Goal: Transaction & Acquisition: Download file/media

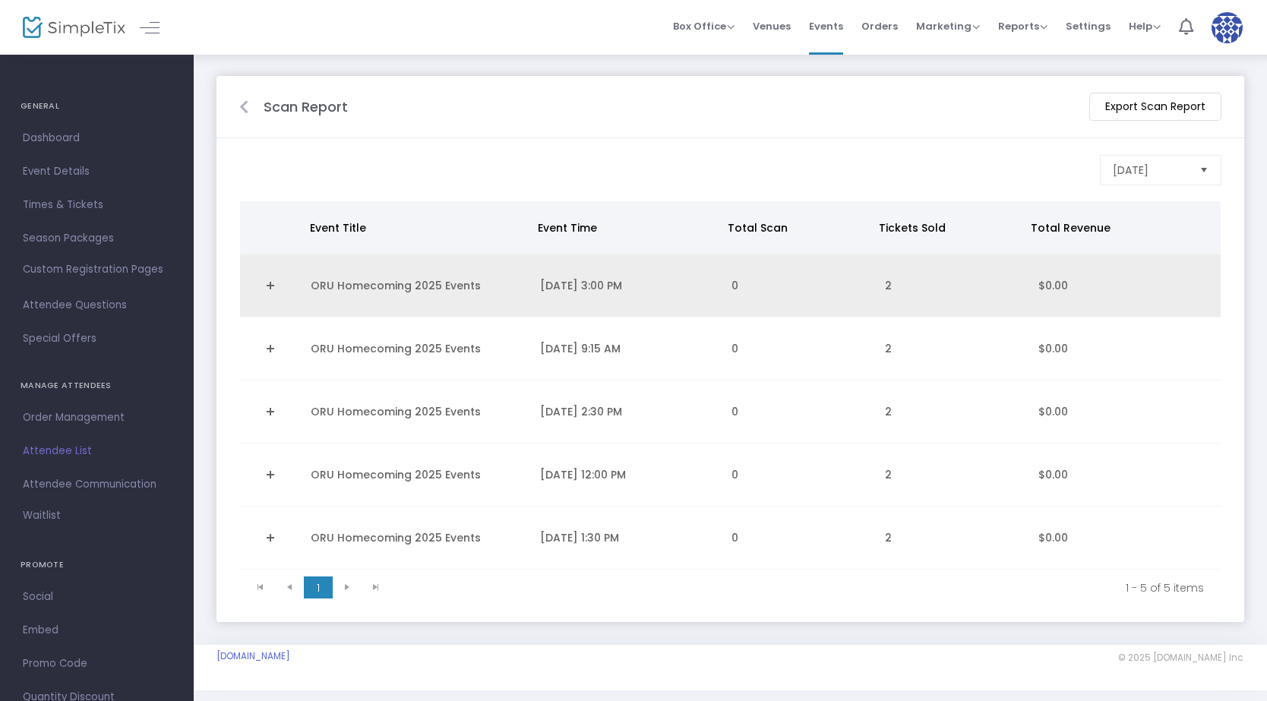
click at [276, 281] on link "Expand Details" at bounding box center [270, 285] width 43 height 24
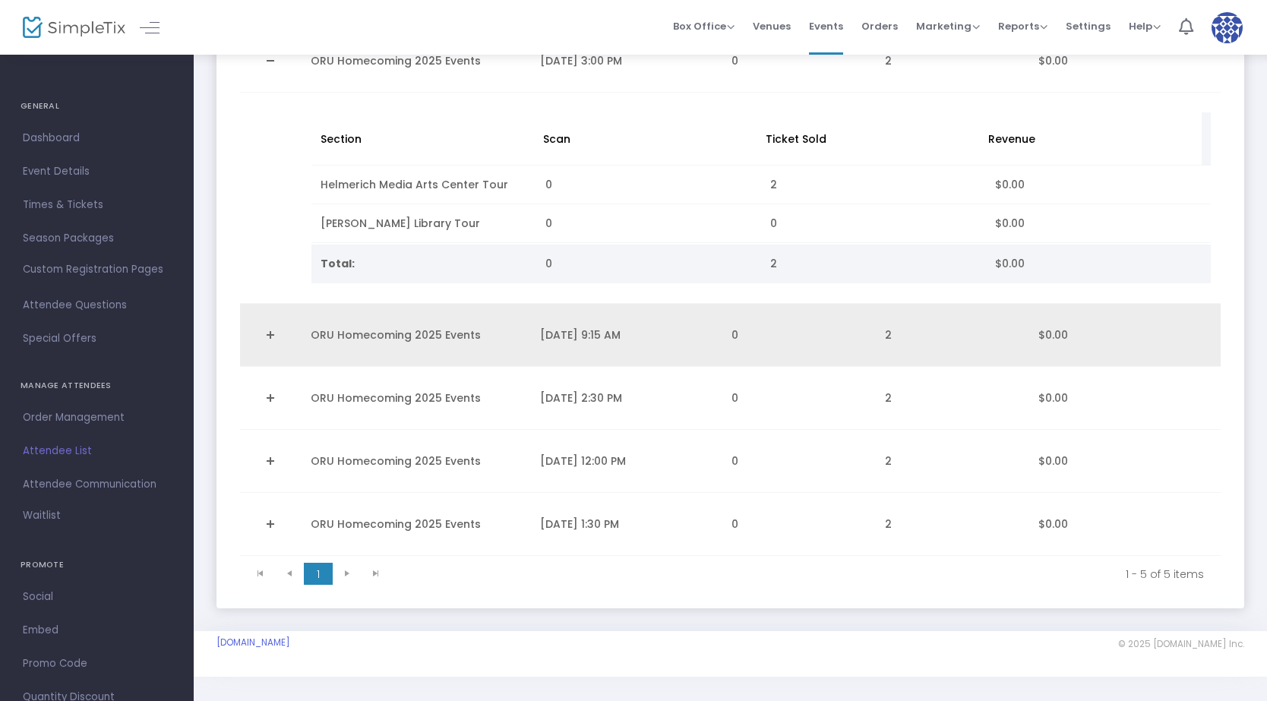
scroll to position [231, 0]
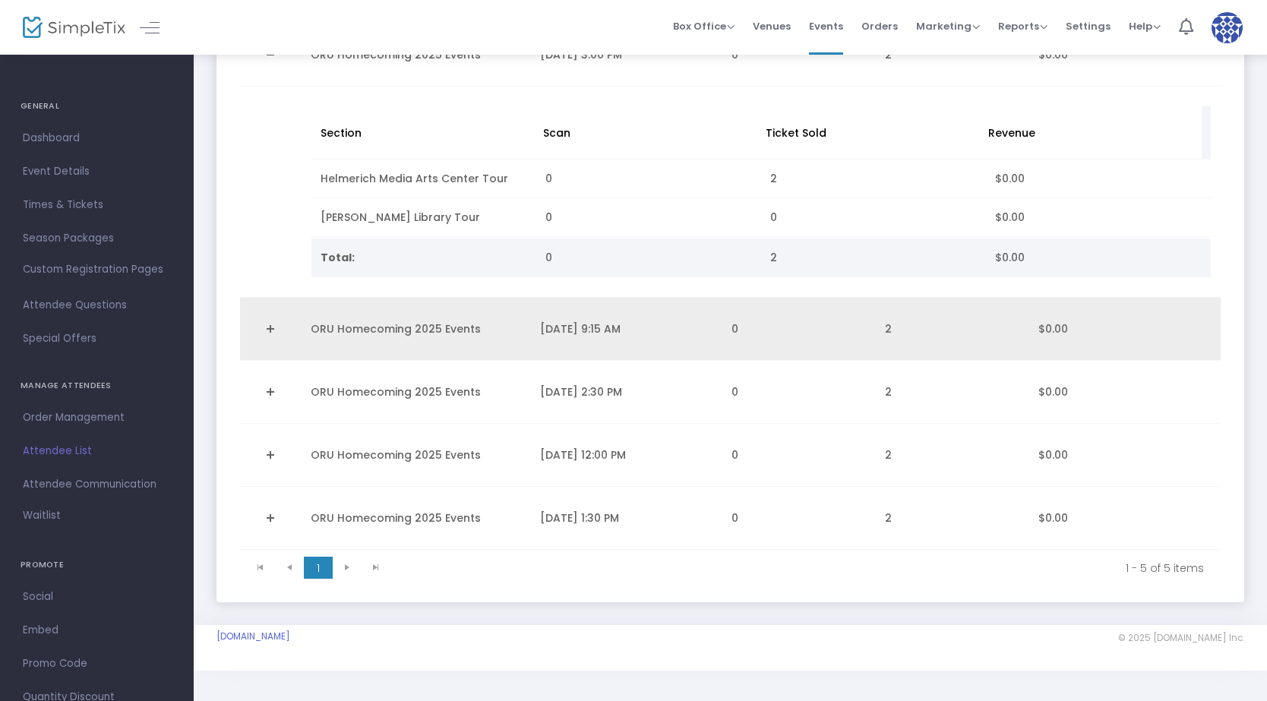
click at [269, 328] on link "Expand Details" at bounding box center [270, 329] width 43 height 24
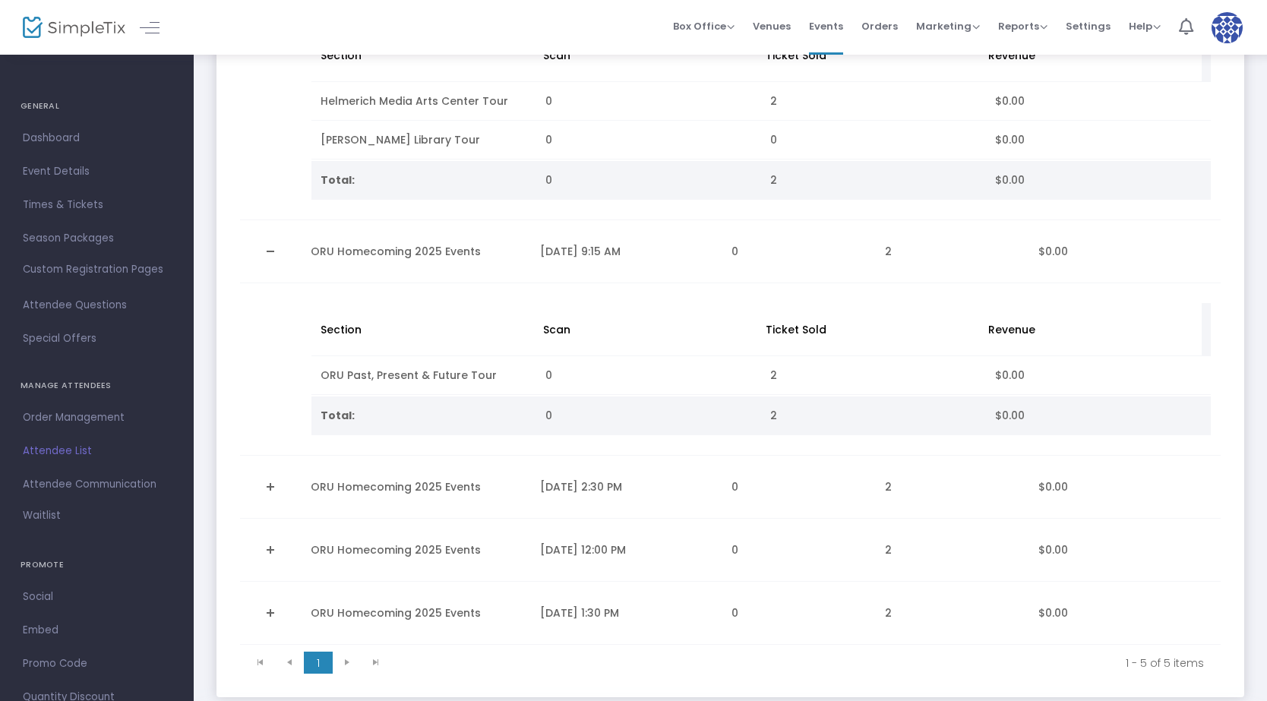
scroll to position [403, 0]
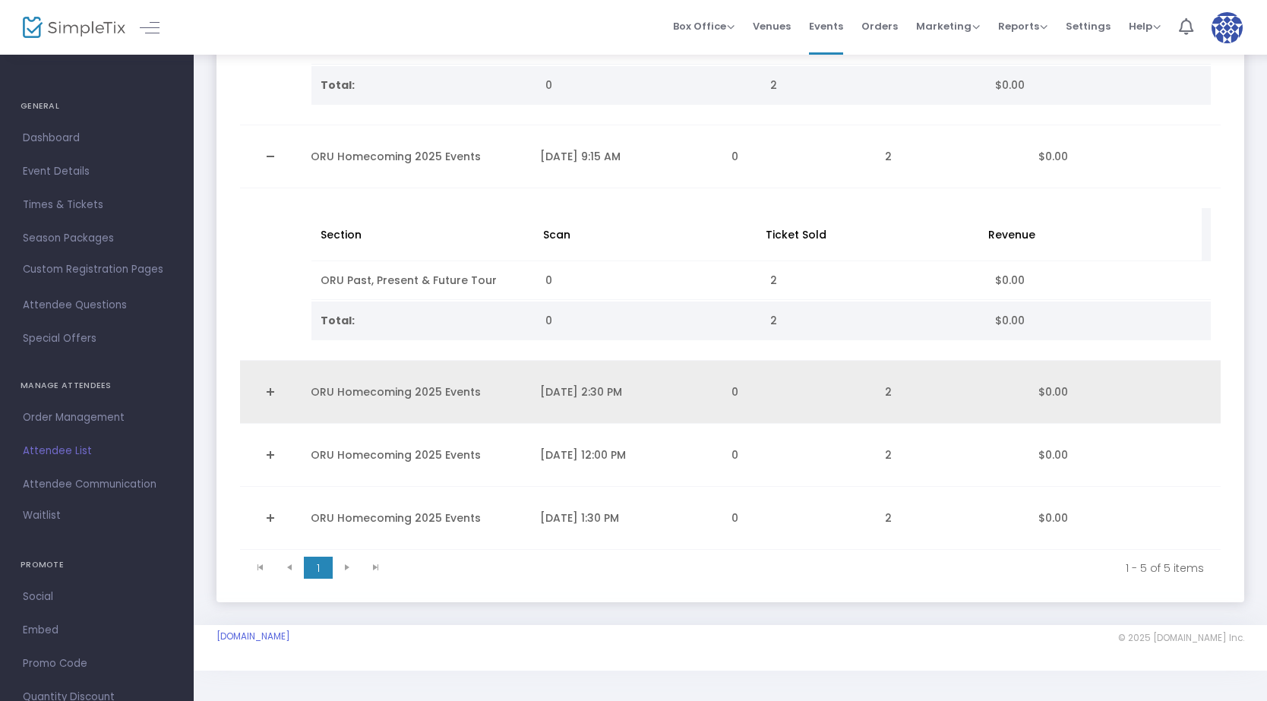
click at [267, 385] on link "Expand Details" at bounding box center [270, 392] width 43 height 24
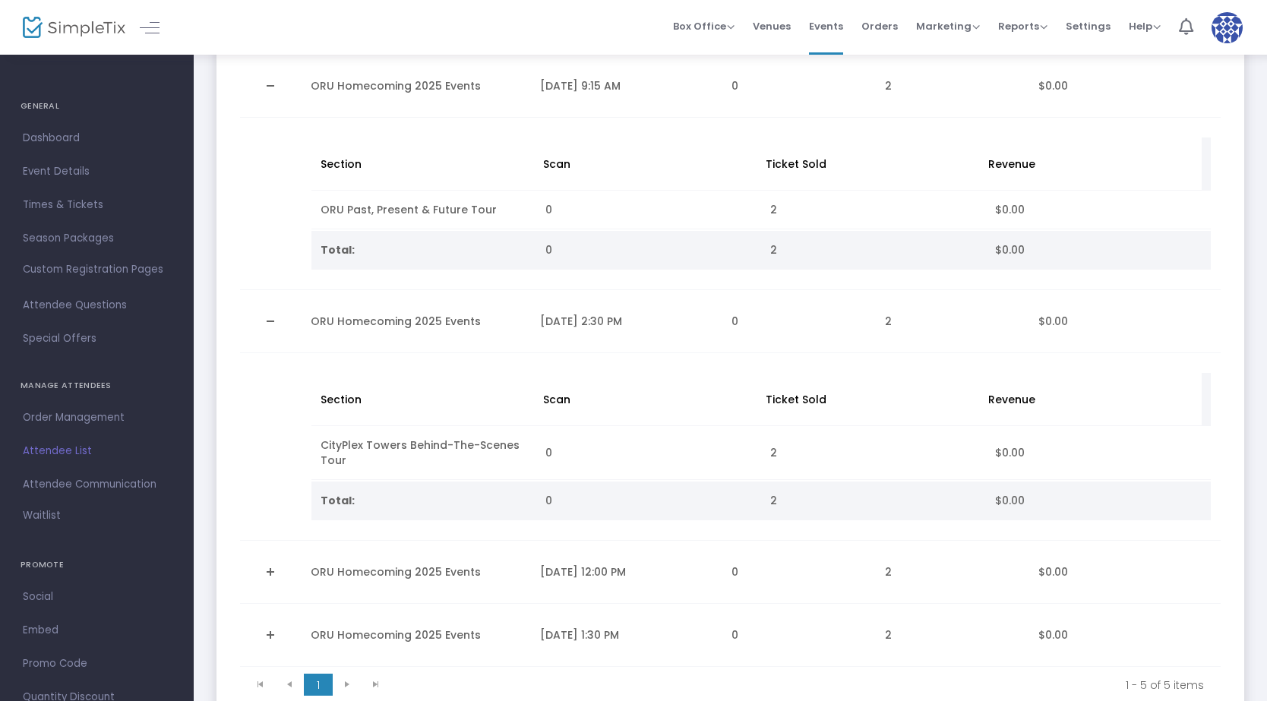
scroll to position [591, 0]
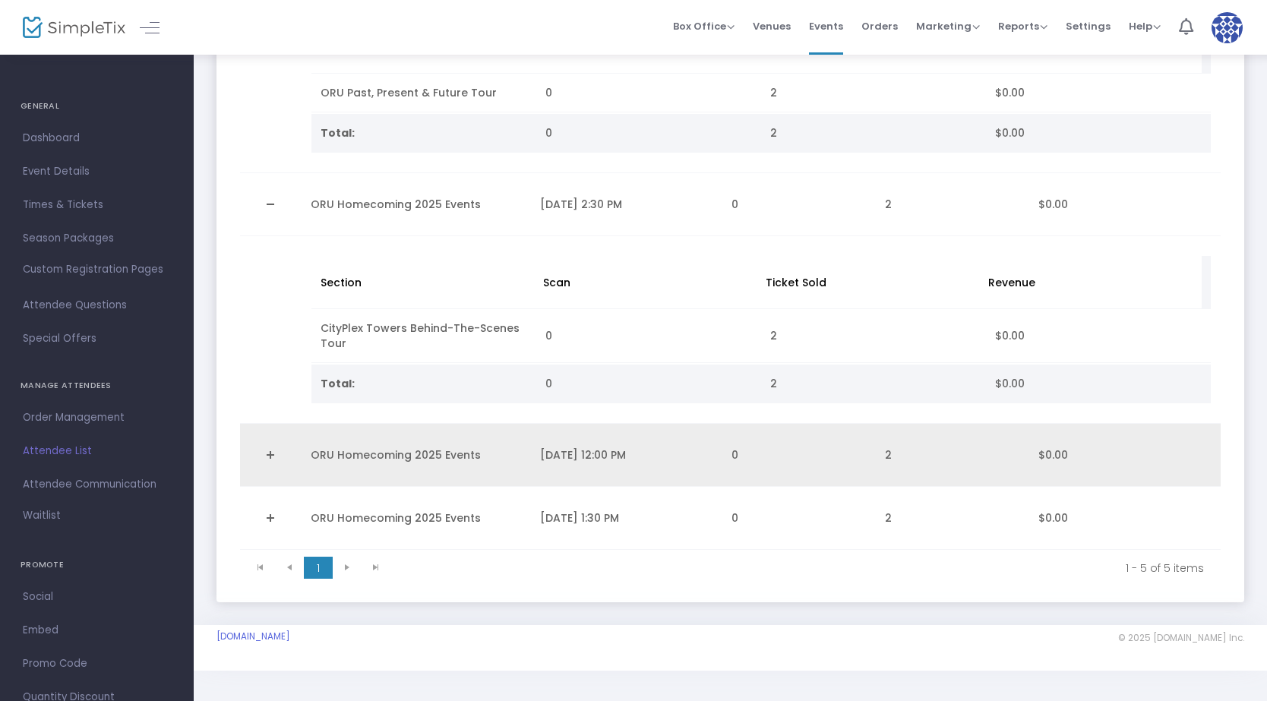
click at [267, 452] on link "Expand Details" at bounding box center [270, 455] width 43 height 24
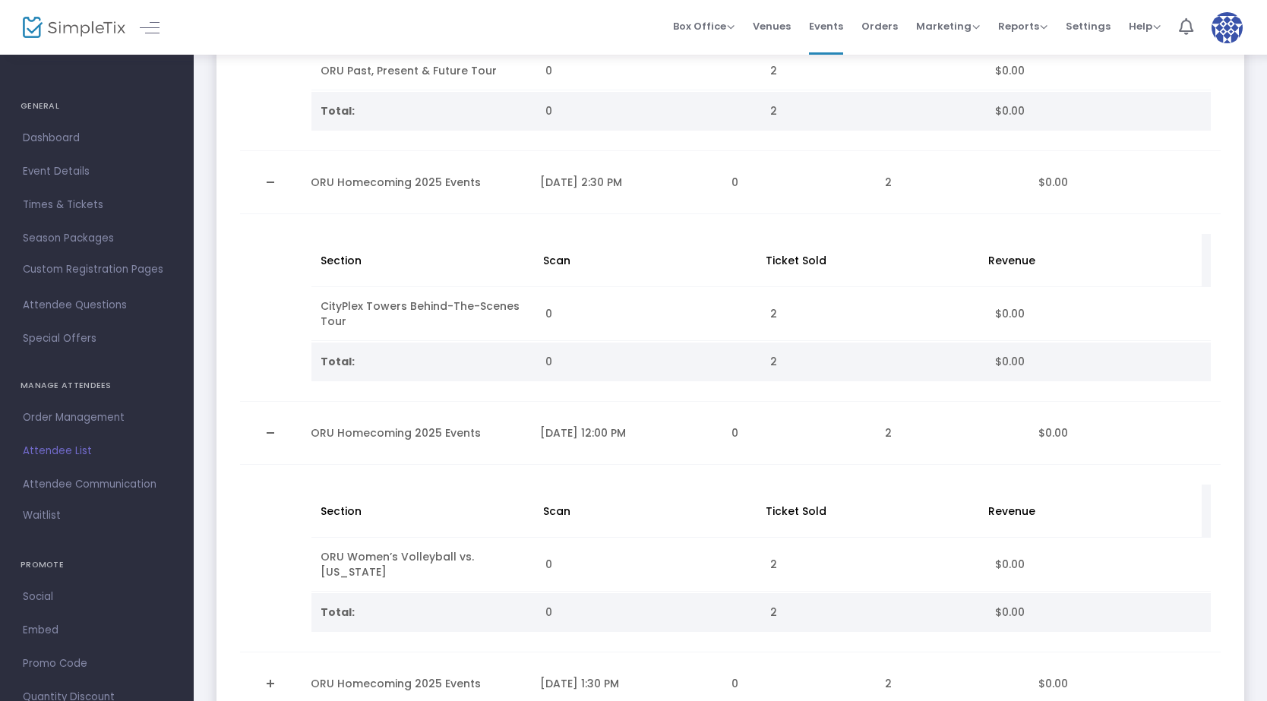
scroll to position [778, 0]
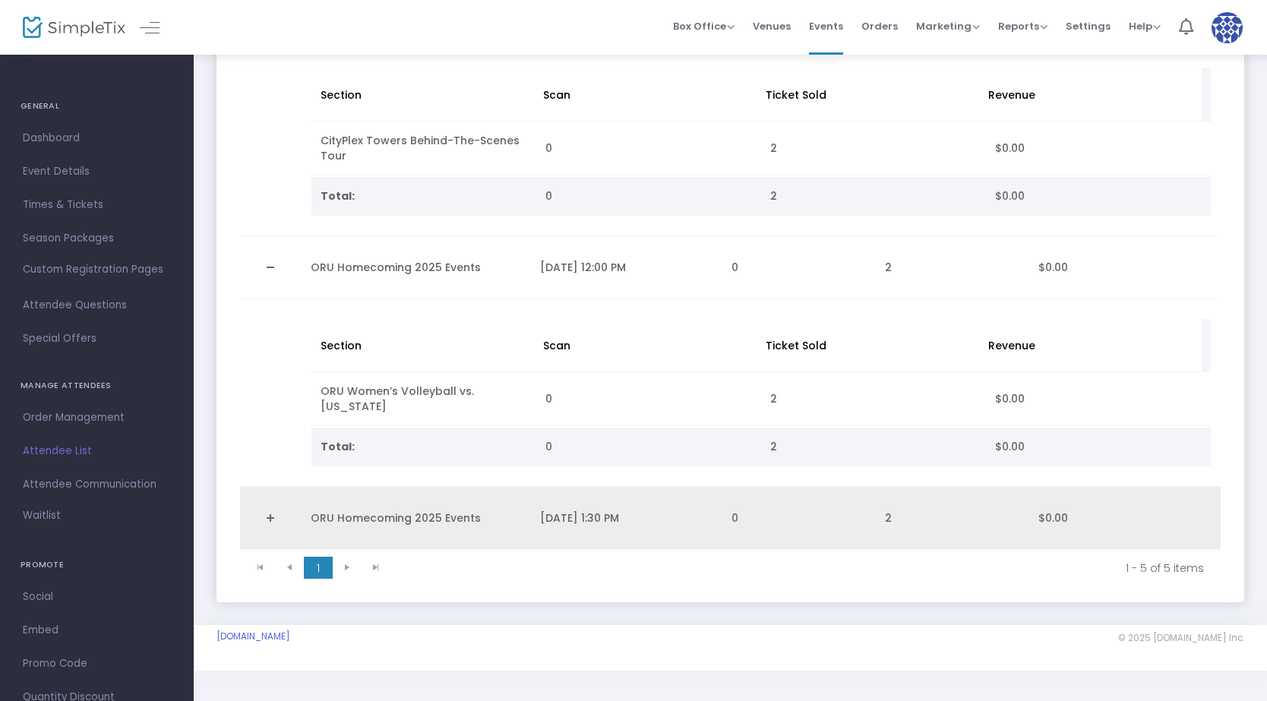
click at [268, 516] on link "Expand Details" at bounding box center [270, 518] width 43 height 24
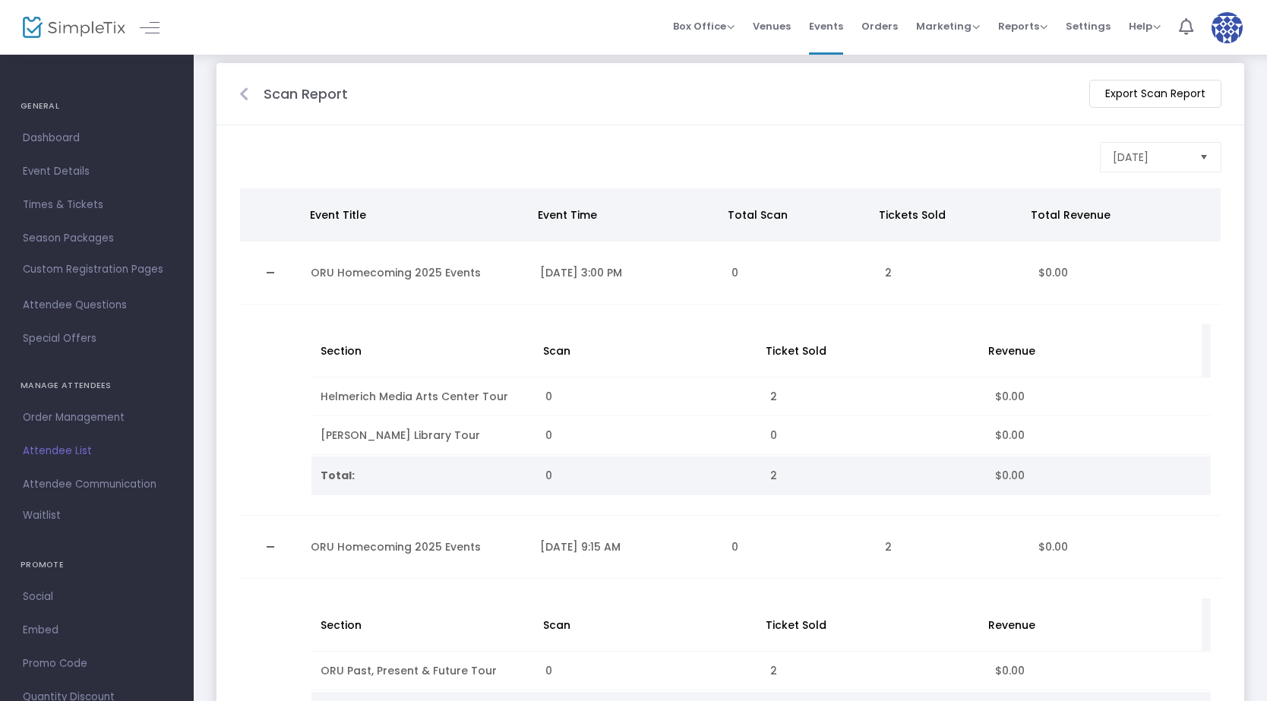
scroll to position [0, 0]
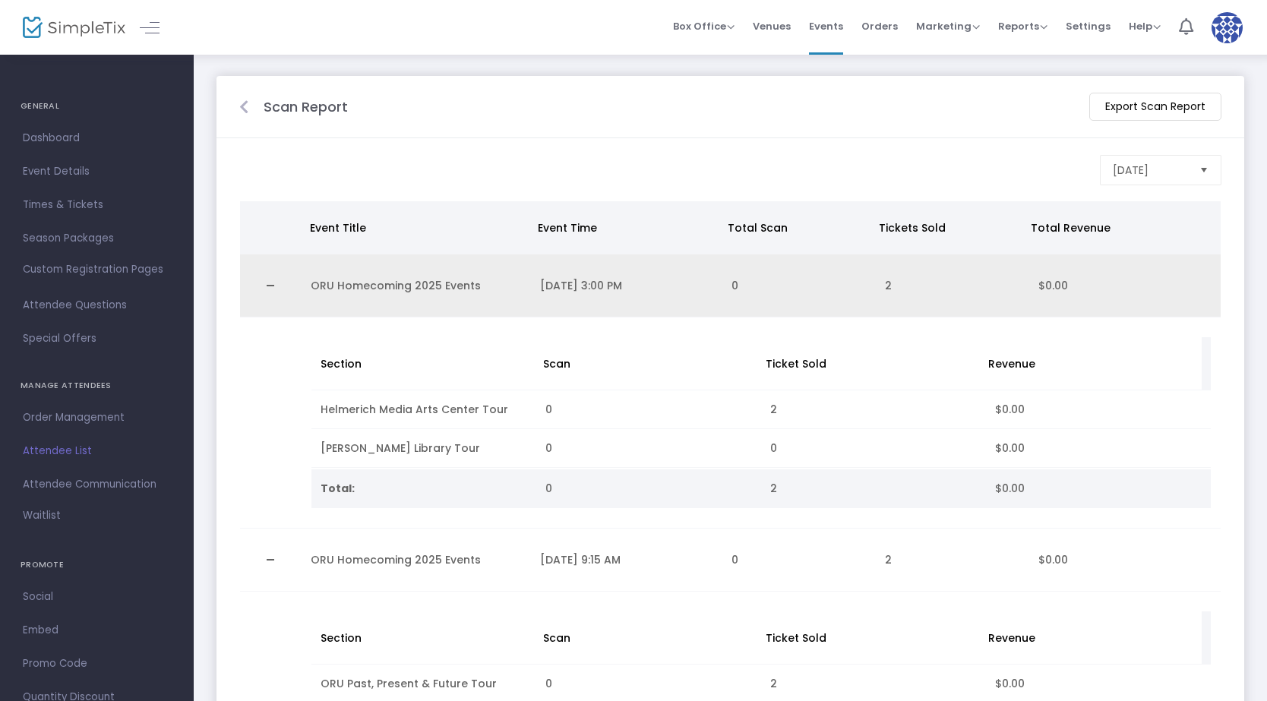
click at [264, 280] on link "Collapse Details" at bounding box center [270, 285] width 43 height 24
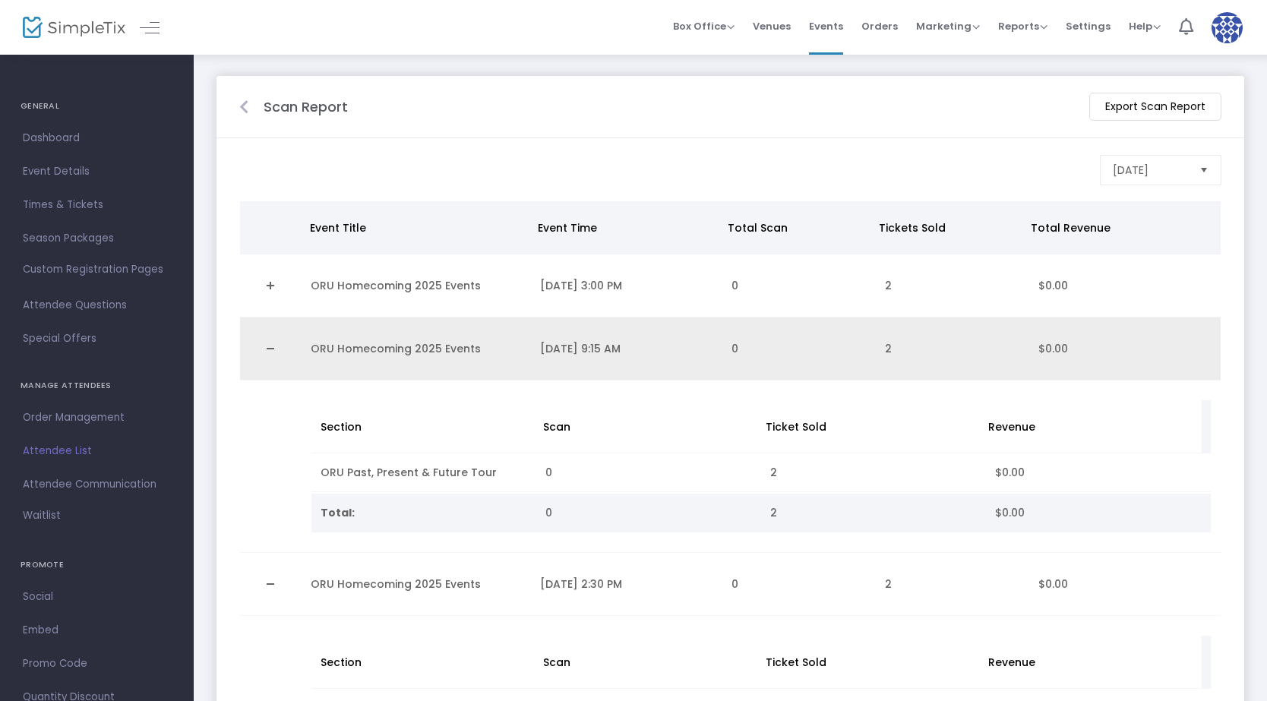
click at [277, 349] on link "Collapse Details" at bounding box center [270, 348] width 43 height 24
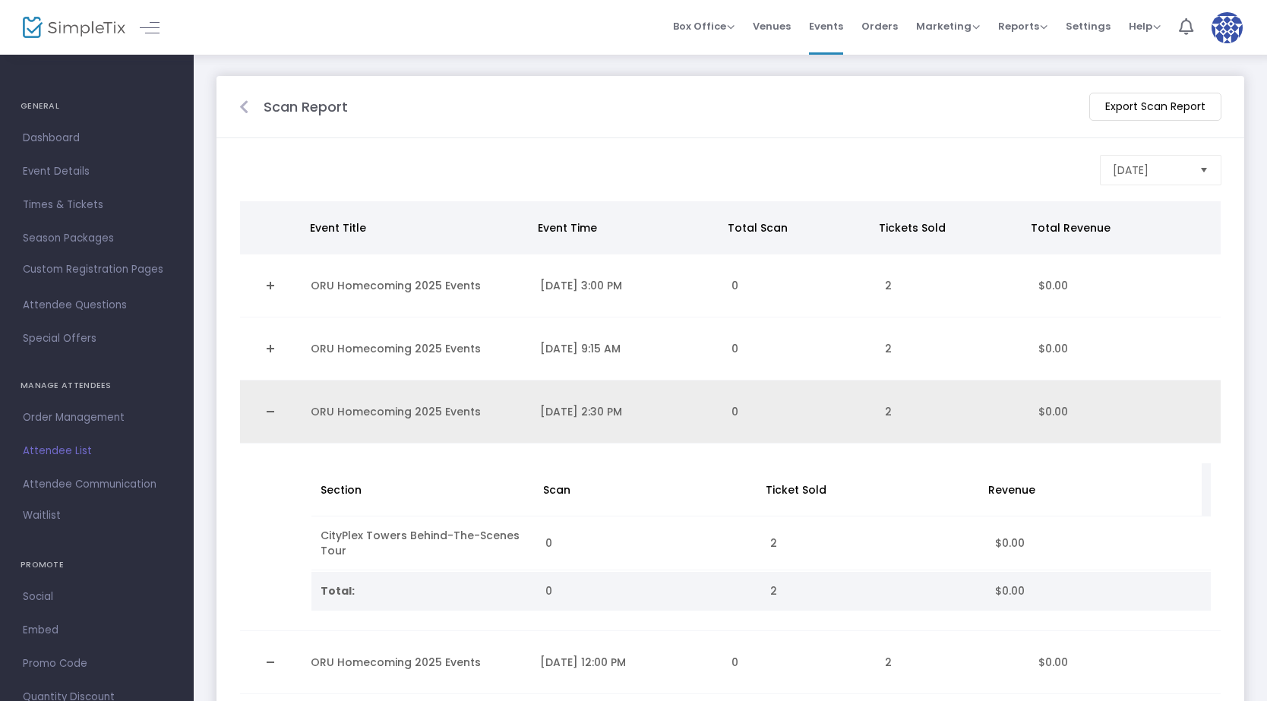
click at [279, 408] on link "Collapse Details" at bounding box center [270, 411] width 43 height 24
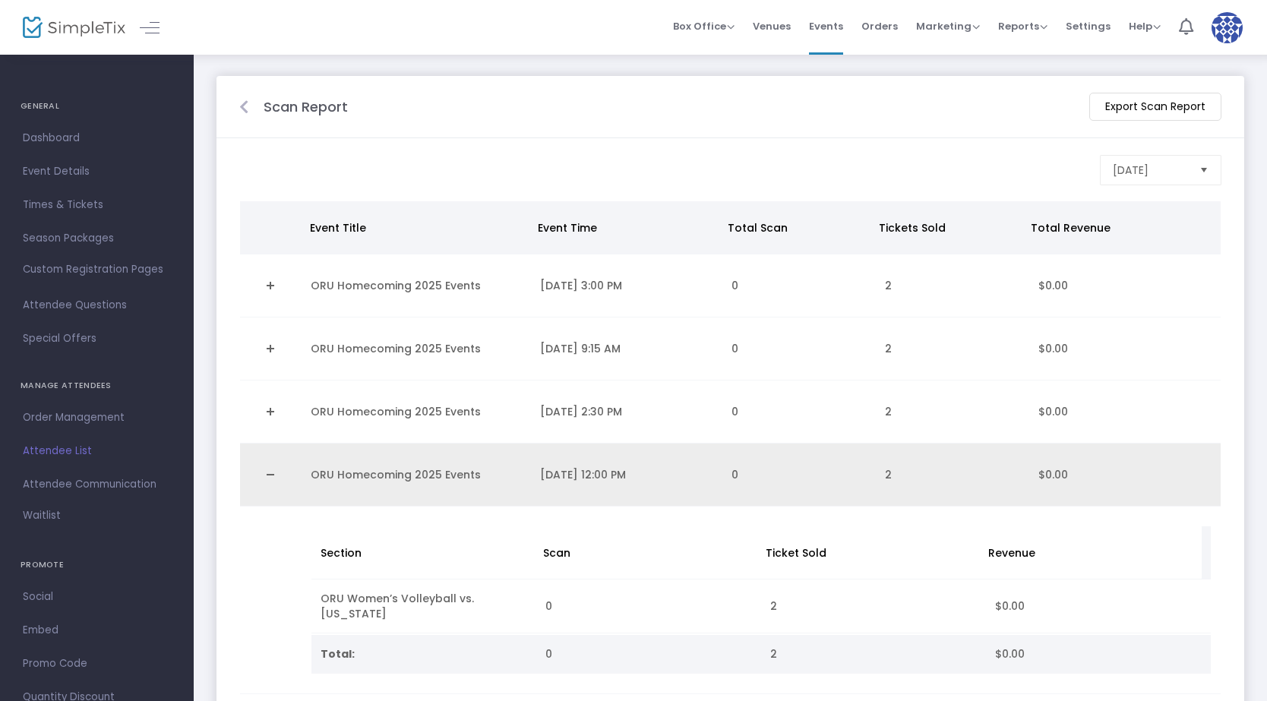
click at [274, 459] on td "Data table" at bounding box center [271, 474] width 62 height 63
click at [274, 465] on link "Collapse Details" at bounding box center [270, 474] width 43 height 24
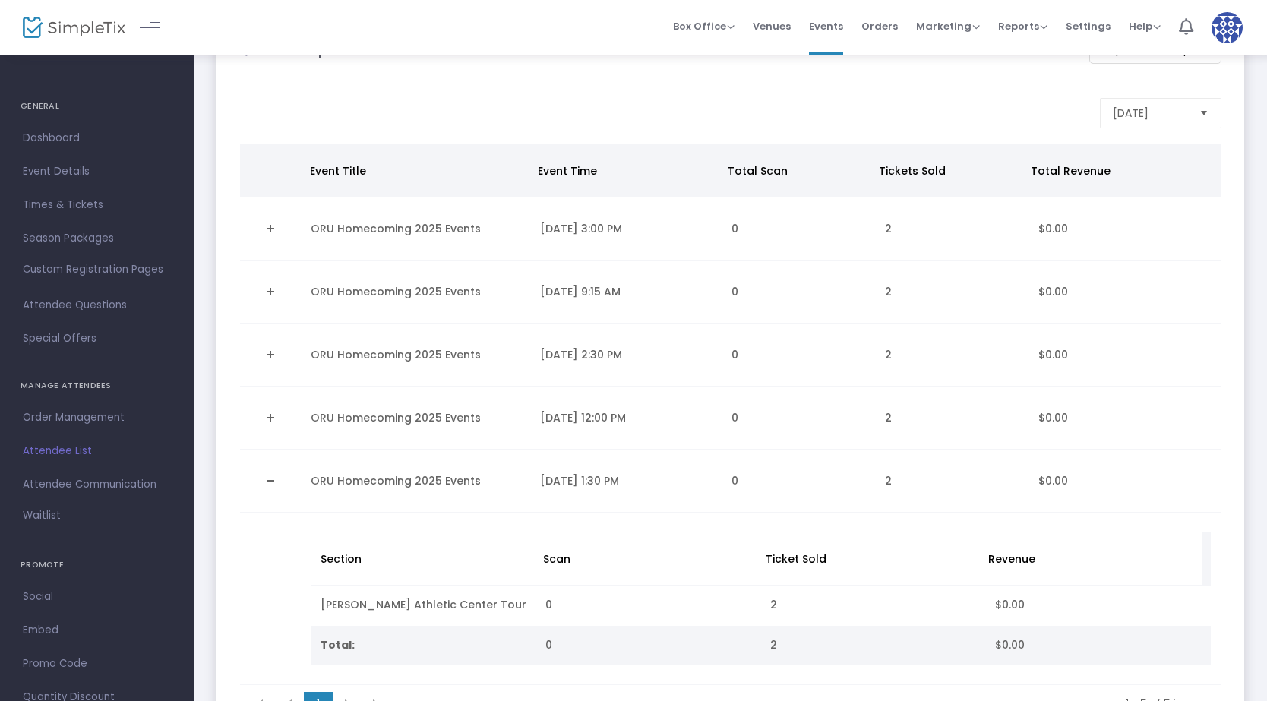
scroll to position [152, 0]
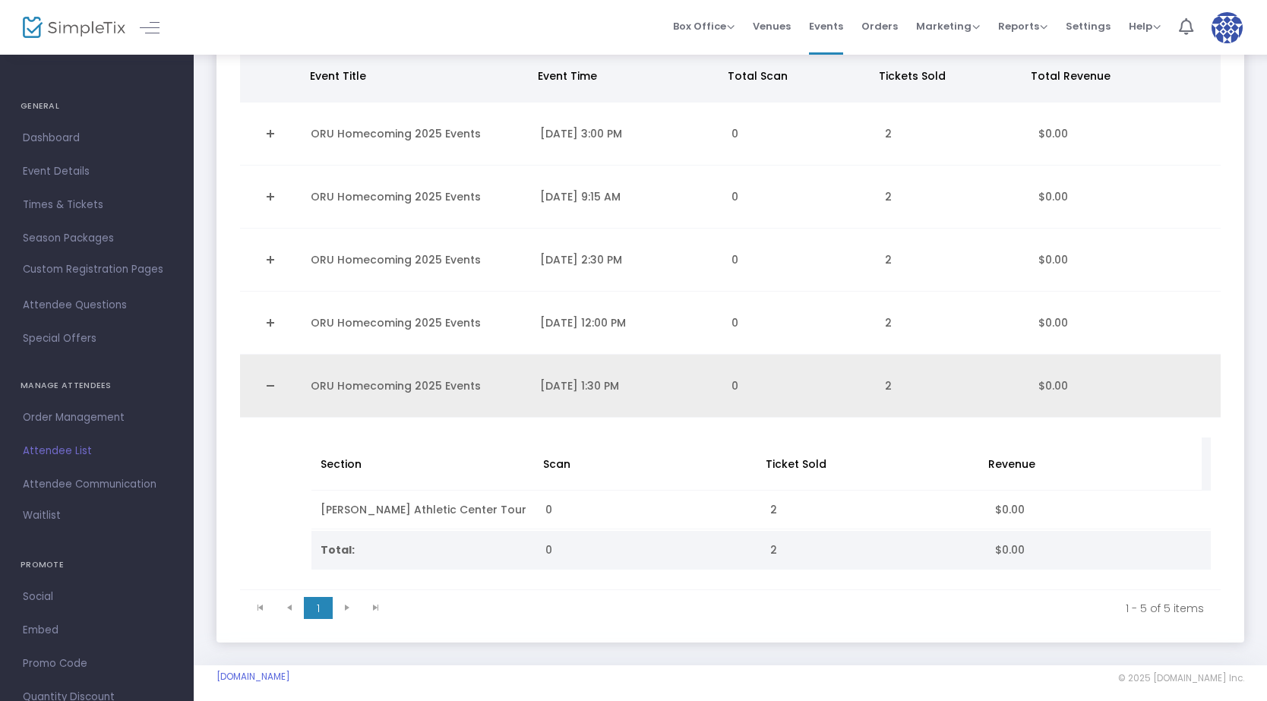
click at [278, 390] on link "Collapse Details" at bounding box center [270, 386] width 43 height 24
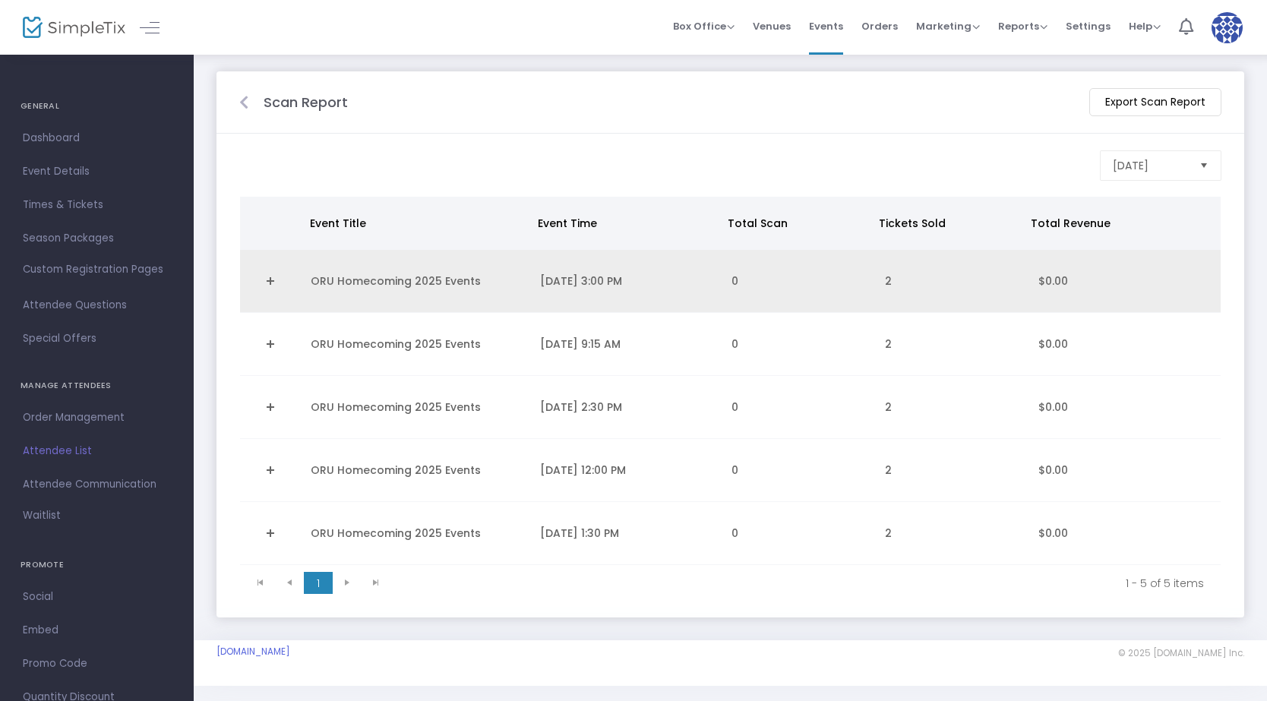
scroll to position [0, 0]
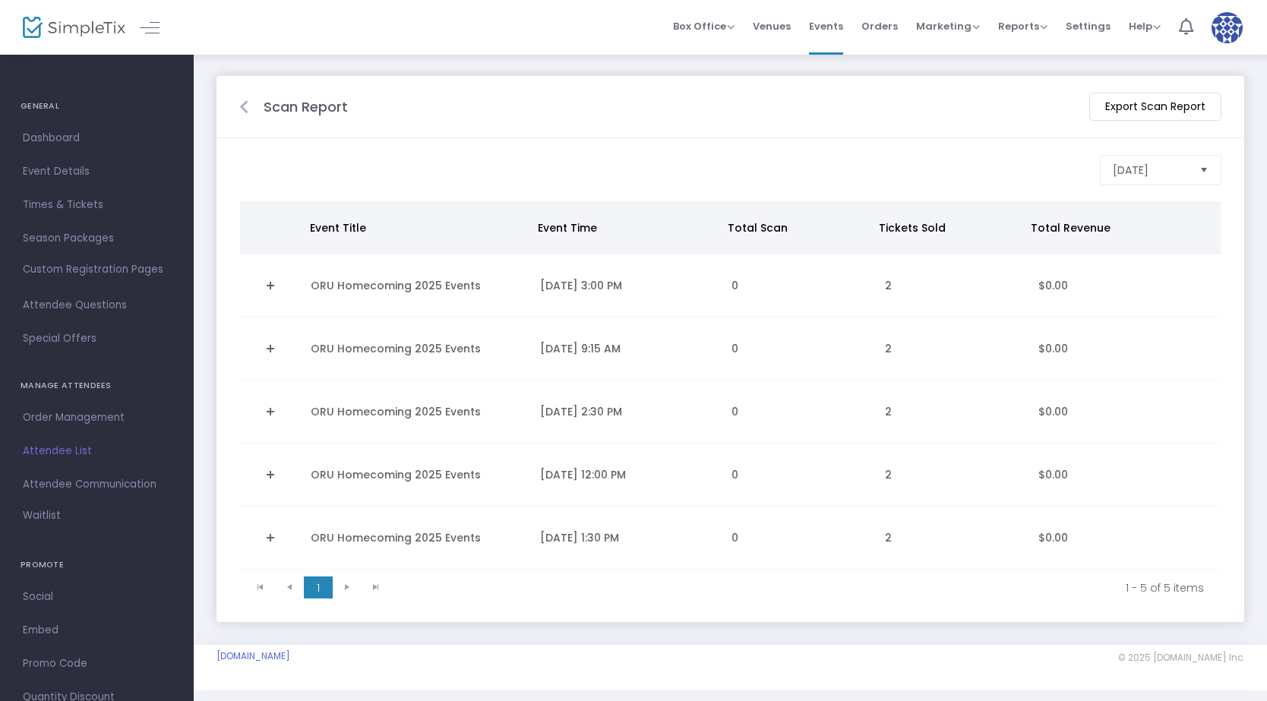
click at [328, 104] on m-panel-title "Scan Report" at bounding box center [305, 106] width 84 height 21
click at [247, 111] on icon at bounding box center [243, 106] width 9 height 15
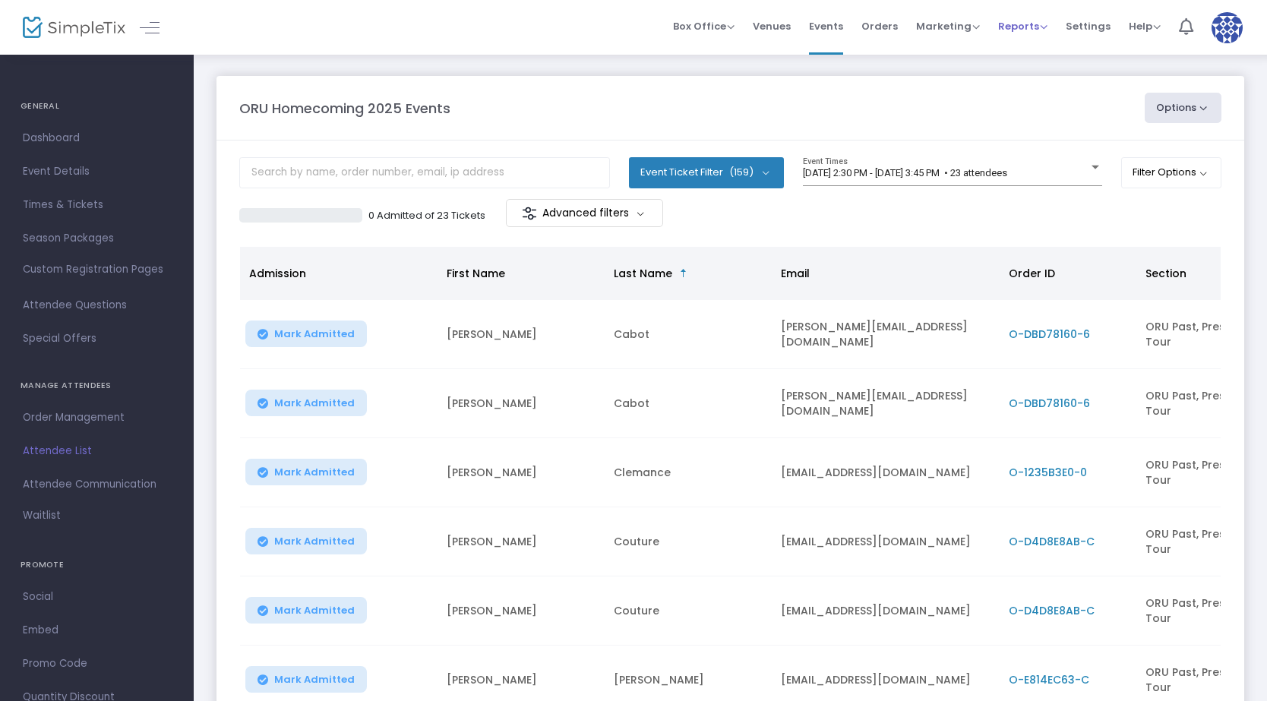
click at [1033, 21] on span "Reports" at bounding box center [1022, 26] width 49 height 14
click at [1049, 109] on li "Download" at bounding box center [1047, 111] width 99 height 30
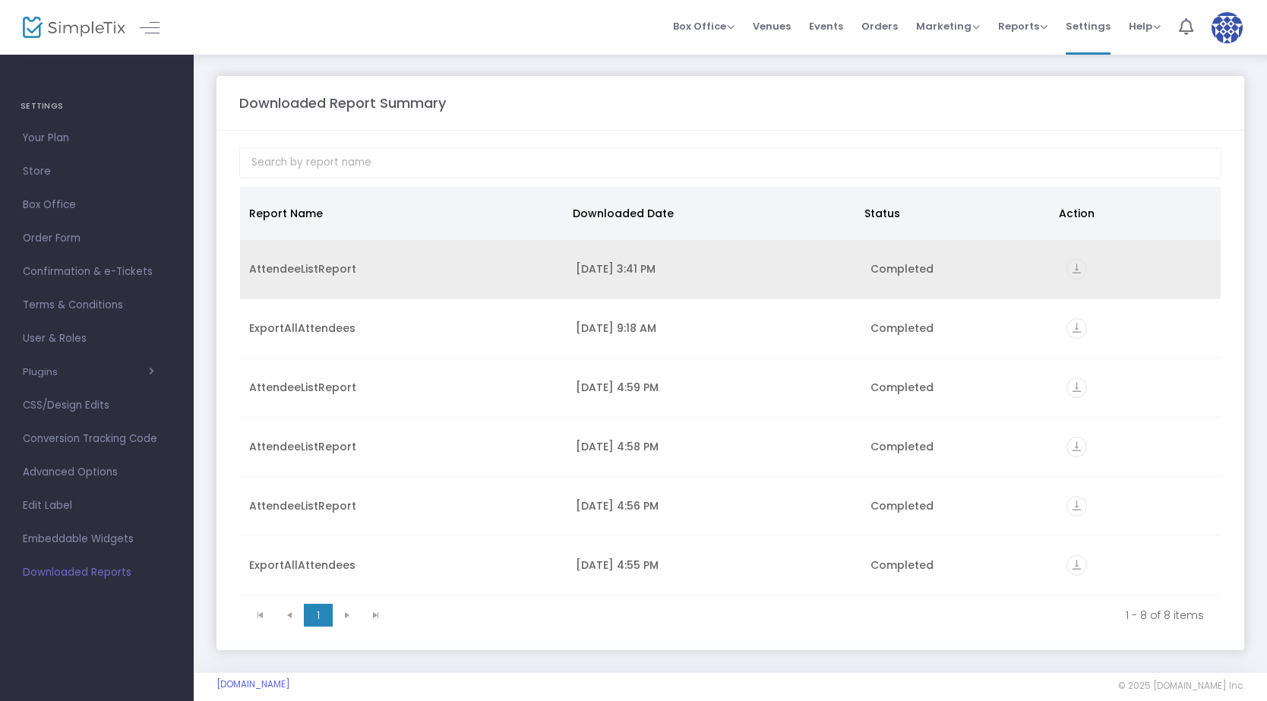
click at [326, 273] on div "AttendeeListReport" at bounding box center [403, 268] width 308 height 15
click at [1071, 262] on icon "vertical_align_bottom" at bounding box center [1076, 269] width 21 height 21
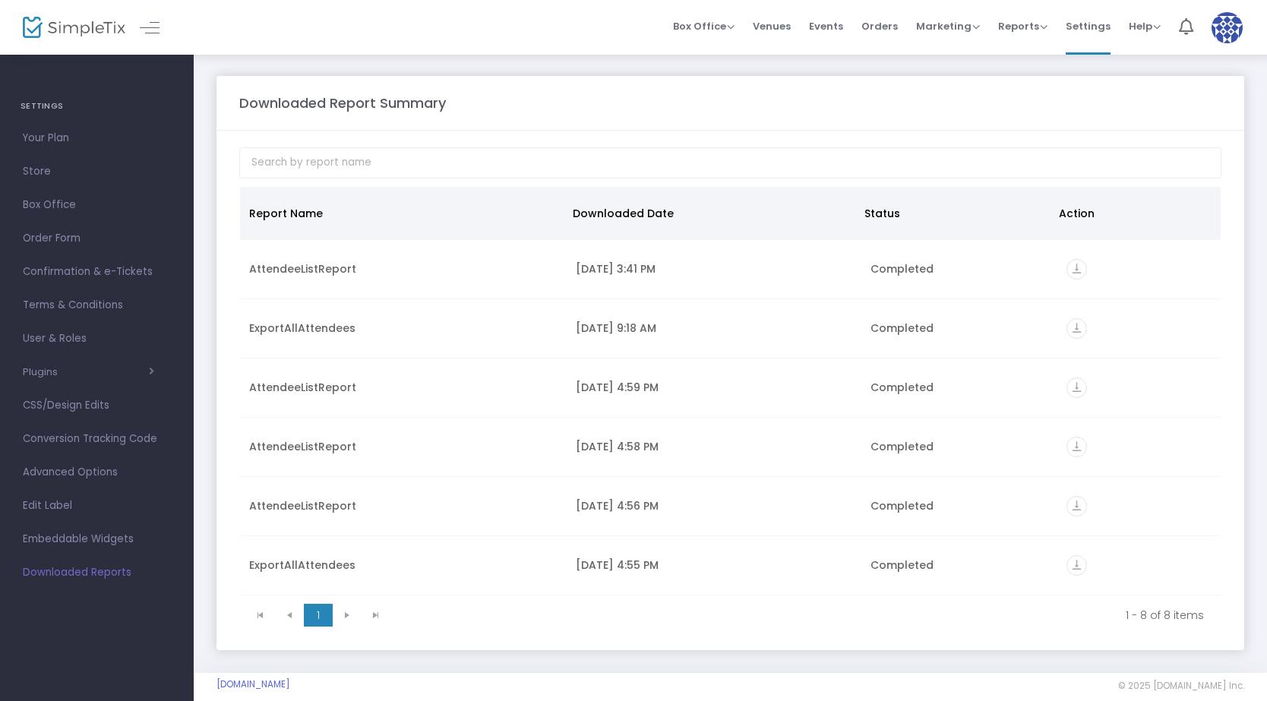
click at [756, 102] on div "Downloaded Report Summary" at bounding box center [730, 103] width 997 height 21
click at [831, 21] on span "Events" at bounding box center [826, 26] width 34 height 39
